Goal: Task Accomplishment & Management: Complete application form

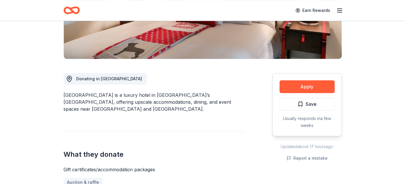
scroll to position [114, 0]
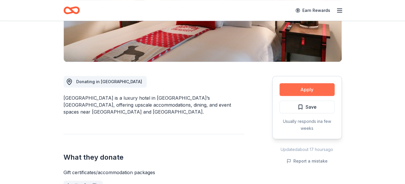
click at [303, 87] on button "Apply" at bounding box center [306, 89] width 55 height 13
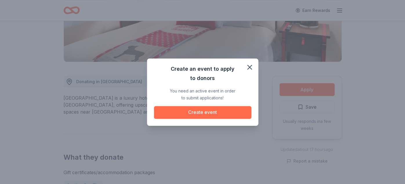
click at [201, 111] on button "Create event" at bounding box center [202, 112] width 97 height 13
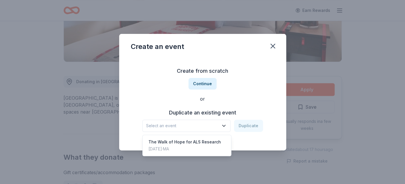
click at [224, 125] on icon "button" at bounding box center [224, 126] width 6 height 6
click at [204, 84] on div "Create from scratch Continue or Duplicate an existing event Select an event Dup…" at bounding box center [203, 99] width 144 height 84
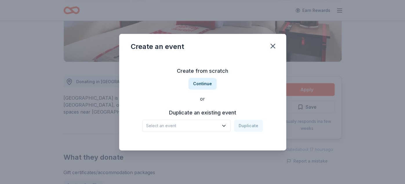
click at [204, 84] on button "Continue" at bounding box center [202, 84] width 28 height 12
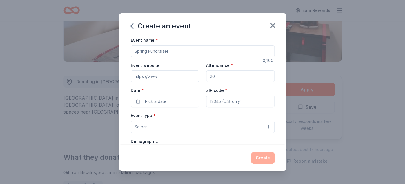
click at [148, 52] on input "Event name *" at bounding box center [203, 51] width 144 height 12
drag, startPoint x: 148, startPoint y: 51, endPoint x: 160, endPoint y: 51, distance: 11.6
click at [160, 51] on input "Event name *" at bounding box center [203, 51] width 144 height 12
drag, startPoint x: 169, startPoint y: 51, endPoint x: 159, endPoint y: 51, distance: 10.1
click at [159, 51] on input "Event name *" at bounding box center [203, 51] width 144 height 12
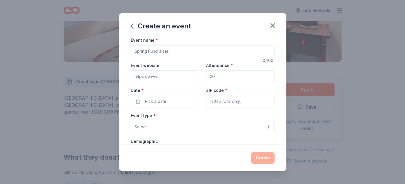
drag, startPoint x: 169, startPoint y: 51, endPoint x: 154, endPoint y: 52, distance: 15.1
click at [154, 52] on input "Event name *" at bounding box center [203, 51] width 144 height 12
click at [148, 52] on input "Event name *" at bounding box center [203, 51] width 144 height 12
drag, startPoint x: 148, startPoint y: 51, endPoint x: 153, endPoint y: 51, distance: 5.2
click at [153, 51] on input "Event name *" at bounding box center [203, 51] width 144 height 12
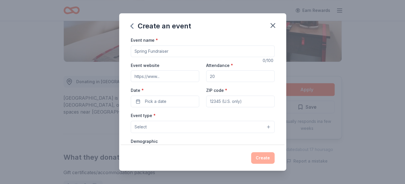
click at [245, 31] on div "Create an event" at bounding box center [202, 24] width 167 height 23
click at [163, 79] on input "Event website" at bounding box center [165, 76] width 68 height 12
drag, startPoint x: 147, startPoint y: 76, endPoint x: 110, endPoint y: 75, distance: 37.4
click at [131, 75] on input "Event website" at bounding box center [165, 76] width 68 height 12
click at [161, 76] on input "Event website" at bounding box center [165, 76] width 68 height 12
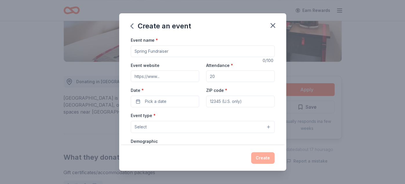
click at [150, 77] on input "Event website" at bounding box center [165, 76] width 68 height 12
click at [161, 76] on input "Event website" at bounding box center [165, 76] width 68 height 12
type input "t"
click at [157, 76] on input "Event website" at bounding box center [165, 76] width 68 height 12
type input "."
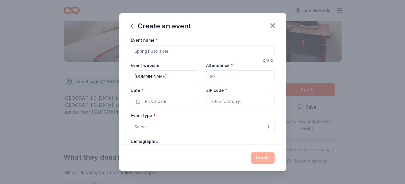
type input "[DOMAIN_NAME]"
drag, startPoint x: 214, startPoint y: 77, endPoint x: 206, endPoint y: 78, distance: 7.8
click at [206, 78] on input "Attendance *" at bounding box center [240, 76] width 68 height 12
drag, startPoint x: 207, startPoint y: 76, endPoint x: 216, endPoint y: 75, distance: 9.3
click at [216, 75] on input "Attendance *" at bounding box center [240, 76] width 68 height 12
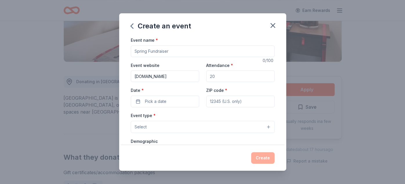
click at [216, 75] on input "Attendance *" at bounding box center [240, 76] width 68 height 12
type input "200"
click at [173, 102] on button "Pick a date" at bounding box center [165, 102] width 68 height 12
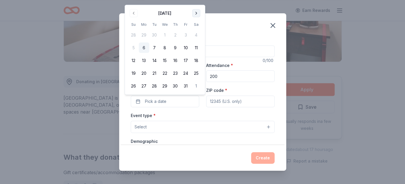
click at [196, 14] on button "Go to next month" at bounding box center [196, 13] width 8 height 8
click at [196, 21] on th "Sa" at bounding box center [196, 24] width 10 height 6
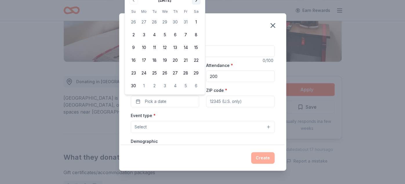
click at [196, 14] on th "Sa" at bounding box center [196, 11] width 10 height 6
click at [195, 1] on button "Go to next month" at bounding box center [196, 0] width 8 height 8
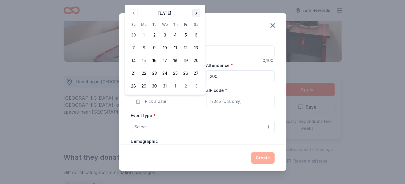
click at [196, 15] on button "Go to next month" at bounding box center [196, 13] width 8 height 8
click at [196, 14] on button "Go to next month" at bounding box center [196, 13] width 8 height 8
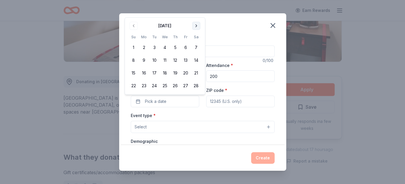
click at [195, 26] on button "Go to next month" at bounding box center [196, 26] width 8 height 8
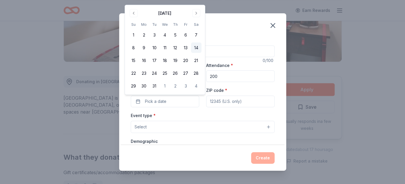
click at [197, 47] on button "14" at bounding box center [196, 48] width 10 height 10
click at [140, 127] on span "Select" at bounding box center [140, 126] width 12 height 7
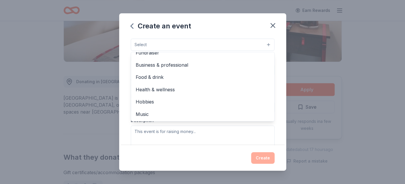
scroll to position [0, 0]
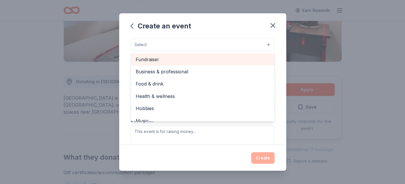
click at [156, 59] on span "Fundraiser" at bounding box center [203, 60] width 134 height 8
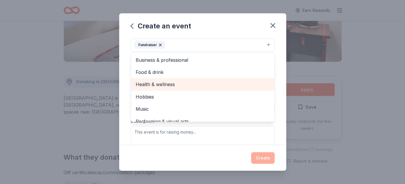
click at [172, 79] on div "Health & wellness" at bounding box center [202, 84] width 143 height 12
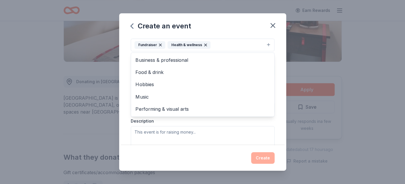
click at [198, 132] on div "Event type * Fundraiser Health & wellness Business & professional Food & drink …" at bounding box center [203, 91] width 144 height 122
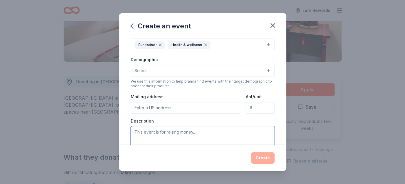
click at [197, 133] on textarea at bounding box center [203, 139] width 144 height 26
type textarea "f"
type textarea "a"
click at [162, 131] on textarea "This event is fo raising money for ALS ([PERSON_NAME] Disease) research." at bounding box center [203, 139] width 144 height 26
click at [155, 140] on textarea "This event is for raising money for ALS ([PERSON_NAME] Disease) research." at bounding box center [203, 139] width 144 height 26
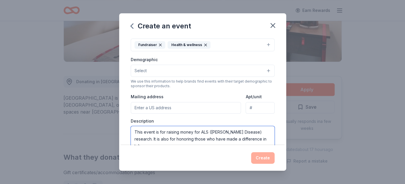
scroll to position [86, 0]
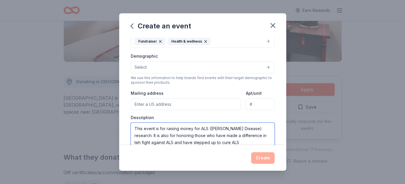
drag, startPoint x: 140, startPoint y: 141, endPoint x: 136, endPoint y: 141, distance: 3.5
click at [136, 141] on textarea "This event is for raising money for ALS ([PERSON_NAME] Disease) research. It is…" at bounding box center [203, 135] width 144 height 26
type textarea "This event is for raising money for ALS ([PERSON_NAME] Disease) research. It is…"
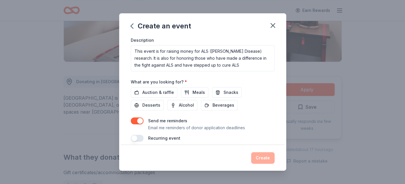
scroll to position [169, 0]
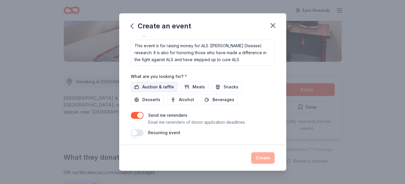
click at [151, 87] on span "Auction & raffle" at bounding box center [158, 86] width 32 height 7
click at [261, 156] on div "Create" at bounding box center [203, 158] width 144 height 12
click at [162, 88] on span "Auction & raffle" at bounding box center [158, 86] width 32 height 7
click at [263, 156] on div "Create" at bounding box center [203, 158] width 144 height 12
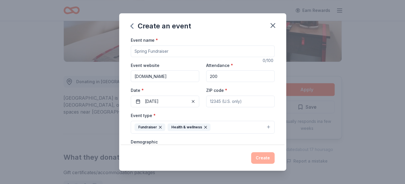
click at [207, 99] on input "ZIP code *" at bounding box center [240, 102] width 68 height 12
type input "01880"
type input "[STREET_ADDRESS][PERSON_NAME]"
click at [262, 155] on div "Create" at bounding box center [203, 158] width 144 height 12
click at [227, 104] on input "01880" at bounding box center [240, 102] width 68 height 12
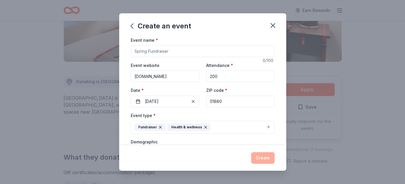
drag, startPoint x: 226, startPoint y: 100, endPoint x: 205, endPoint y: 99, distance: 21.2
click at [206, 99] on input "01880" at bounding box center [240, 102] width 68 height 12
type input "01880"
click at [260, 157] on div "Create" at bounding box center [203, 158] width 144 height 12
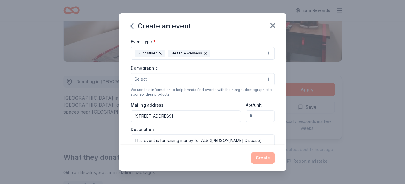
scroll to position [76, 0]
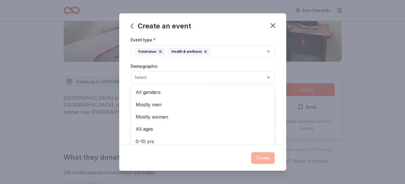
click at [268, 78] on button "Select" at bounding box center [203, 77] width 144 height 12
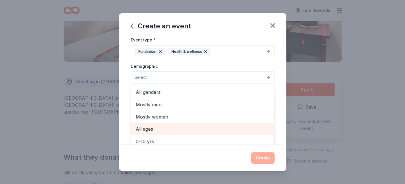
click at [142, 129] on span "All ages" at bounding box center [203, 129] width 134 height 8
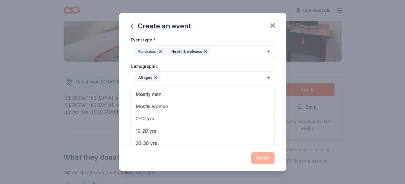
scroll to position [0, 0]
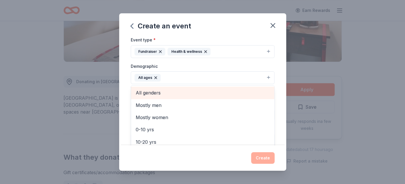
click at [141, 94] on span "All genders" at bounding box center [203, 93] width 134 height 8
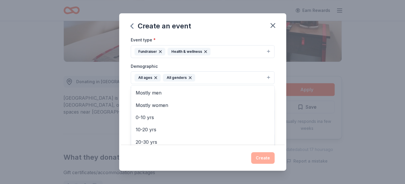
click at [261, 158] on div "Create an event Event name * 0 /100 Event website [DOMAIN_NAME] Attendance * 20…" at bounding box center [202, 91] width 167 height 157
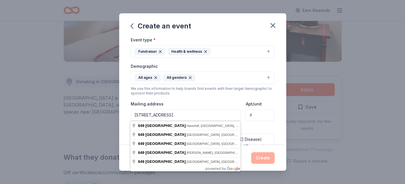
click at [166, 116] on input "[STREET_ADDRESS]" at bounding box center [186, 115] width 110 height 12
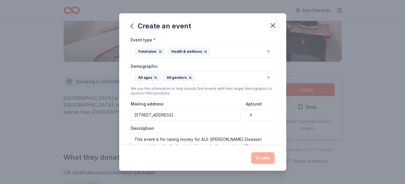
type input "[STREET_ADDRESS]"
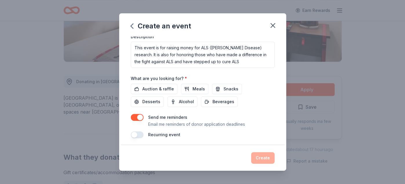
scroll to position [169, 0]
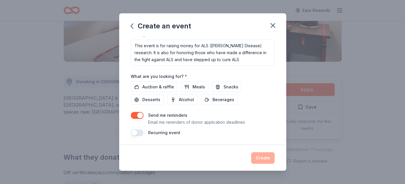
click at [264, 157] on div "Create" at bounding box center [203, 158] width 144 height 12
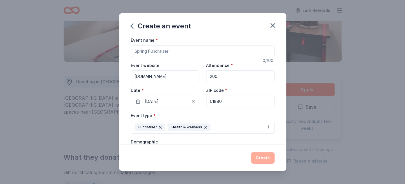
click at [224, 102] on input "01880" at bounding box center [240, 102] width 68 height 12
drag, startPoint x: 224, startPoint y: 102, endPoint x: 201, endPoint y: 100, distance: 22.9
click at [206, 100] on input "01880" at bounding box center [240, 102] width 68 height 12
type input "01880"
click at [267, 115] on div "Event type * Fundraiser Health & wellness" at bounding box center [203, 123] width 144 height 22
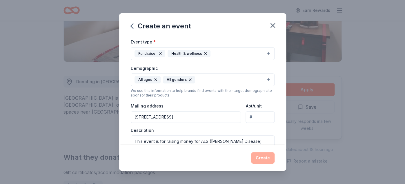
scroll to position [67, 0]
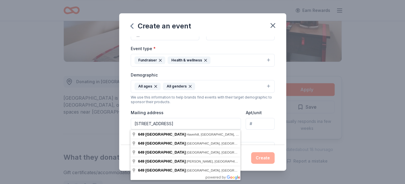
click at [167, 122] on input "[STREET_ADDRESS]" at bounding box center [186, 124] width 110 height 12
type input "[STREET_ADDRESS]"
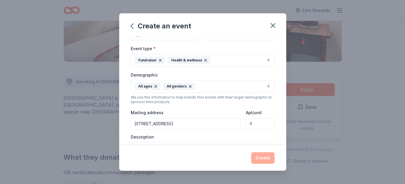
click at [266, 156] on div "Create" at bounding box center [203, 158] width 144 height 12
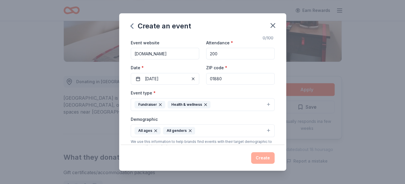
scroll to position [0, 0]
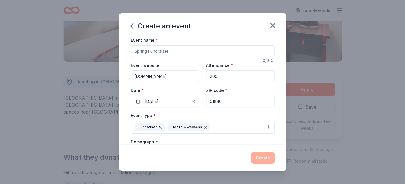
click at [213, 100] on input "01880" at bounding box center [240, 102] width 68 height 12
drag, startPoint x: 231, startPoint y: 103, endPoint x: 200, endPoint y: 96, distance: 31.1
click at [206, 99] on input "01880" at bounding box center [240, 102] width 68 height 12
type input "01880"
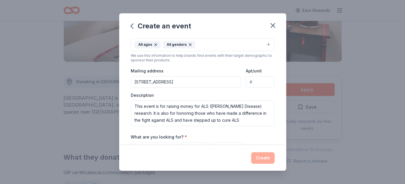
scroll to position [109, 0]
click at [211, 80] on input "[STREET_ADDRESS]" at bounding box center [186, 81] width 110 height 12
click at [131, 75] on input "[STREET_ADDRESS]" at bounding box center [186, 81] width 110 height 12
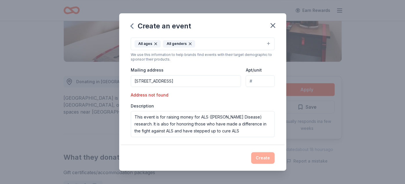
click at [261, 158] on div "Create" at bounding box center [203, 158] width 144 height 12
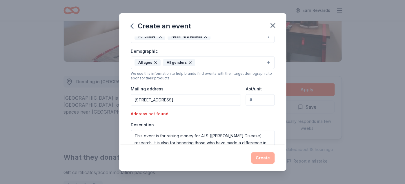
scroll to position [103, 0]
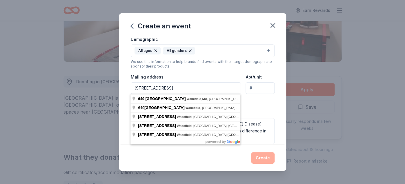
click at [169, 89] on input "[STREET_ADDRESS]" at bounding box center [186, 88] width 110 height 12
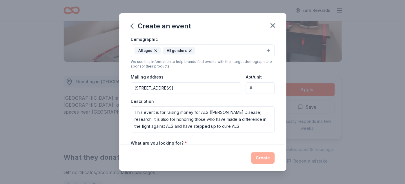
click at [218, 86] on input "[STREET_ADDRESS]" at bounding box center [186, 88] width 110 height 12
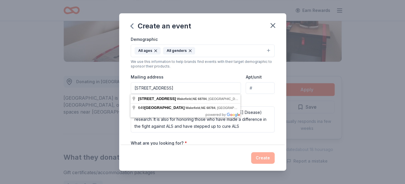
click at [188, 87] on input "[STREET_ADDRESS]" at bounding box center [186, 88] width 110 height 12
drag, startPoint x: 188, startPoint y: 87, endPoint x: 193, endPoint y: 87, distance: 5.2
click at [193, 87] on input "[STREET_ADDRESS]" at bounding box center [186, 88] width 110 height 12
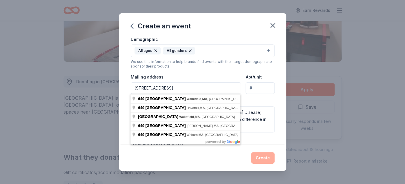
drag, startPoint x: 197, startPoint y: 89, endPoint x: 209, endPoint y: 88, distance: 11.6
click at [209, 88] on input "[STREET_ADDRESS]" at bounding box center [186, 88] width 110 height 12
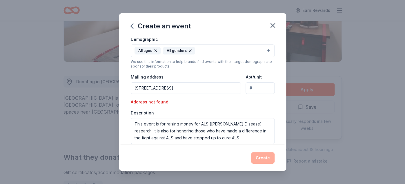
drag, startPoint x: 210, startPoint y: 86, endPoint x: 195, endPoint y: 83, distance: 15.1
click at [194, 87] on input "[STREET_ADDRESS]" at bounding box center [186, 88] width 110 height 12
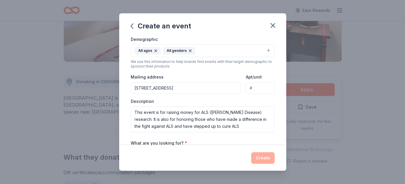
click at [211, 87] on input "[STREET_ADDRESS]" at bounding box center [186, 88] width 110 height 12
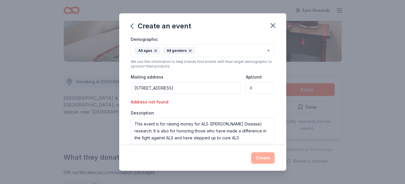
click at [261, 154] on div "Create" at bounding box center [203, 158] width 144 height 12
click at [165, 89] on input "[STREET_ADDRESS]" at bounding box center [186, 88] width 110 height 12
drag, startPoint x: 200, startPoint y: 88, endPoint x: 190, endPoint y: 88, distance: 10.4
click at [190, 88] on input "[STREET_ADDRESS]" at bounding box center [186, 88] width 110 height 12
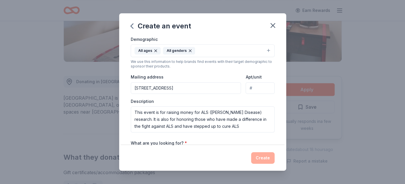
click at [259, 158] on div "Create" at bounding box center [203, 158] width 144 height 12
drag, startPoint x: 210, startPoint y: 90, endPoint x: 131, endPoint y: 85, distance: 79.5
click at [131, 85] on input "[STREET_ADDRESS]" at bounding box center [186, 88] width 110 height 12
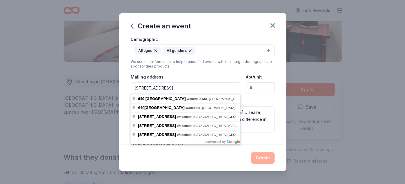
type input "[STREET_ADDRESS]"
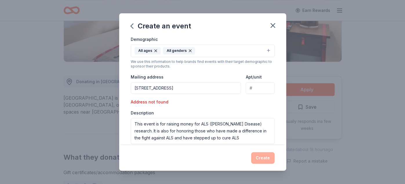
click at [259, 87] on input "Apt/unit" at bounding box center [259, 88] width 29 height 12
type input "1"
click at [233, 99] on div "Event type * Fundraiser Health & wellness Demographic All ages All genders We u…" at bounding box center [203, 76] width 144 height 135
click at [259, 158] on div "Create" at bounding box center [203, 158] width 144 height 12
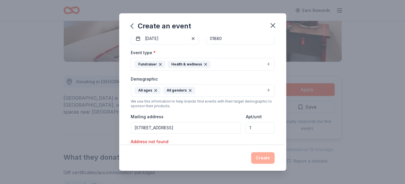
scroll to position [0, 0]
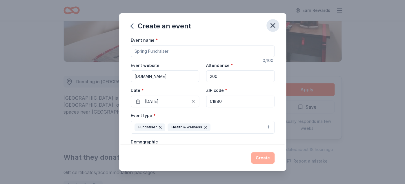
click at [271, 25] on icon "button" at bounding box center [272, 25] width 8 height 8
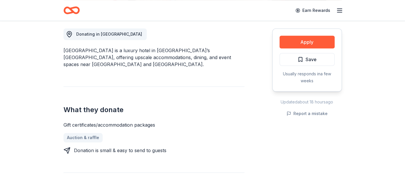
scroll to position [161, 0]
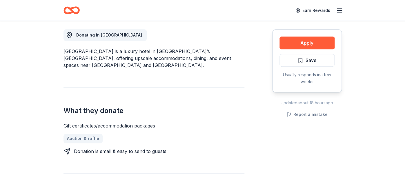
scroll to position [111, 0]
